Goal: Information Seeking & Learning: Learn about a topic

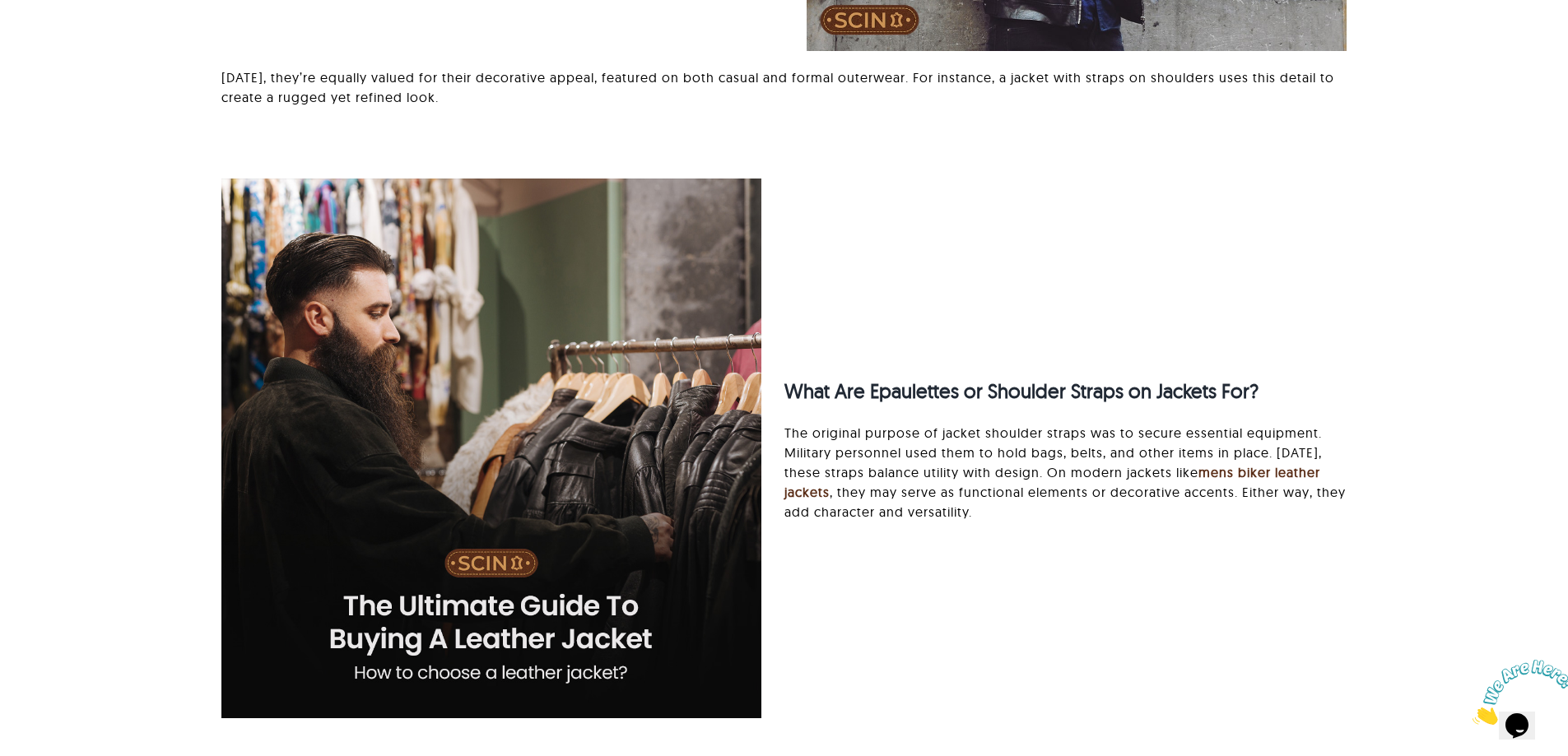
drag, startPoint x: 1314, startPoint y: 228, endPoint x: 1130, endPoint y: 582, distance: 399.0
click at [1124, 586] on div "What Are Epaulettes or Shoulder Straps on Jackets For? The original purpose of …" at bounding box center [784, 524] width 1170 height 692
drag, startPoint x: 1260, startPoint y: 536, endPoint x: 1082, endPoint y: 191, distance: 388.2
click at [1080, 193] on div "What Are Epaulettes or Shoulder Straps on Jackets For? The original purpose of …" at bounding box center [784, 524] width 1170 height 692
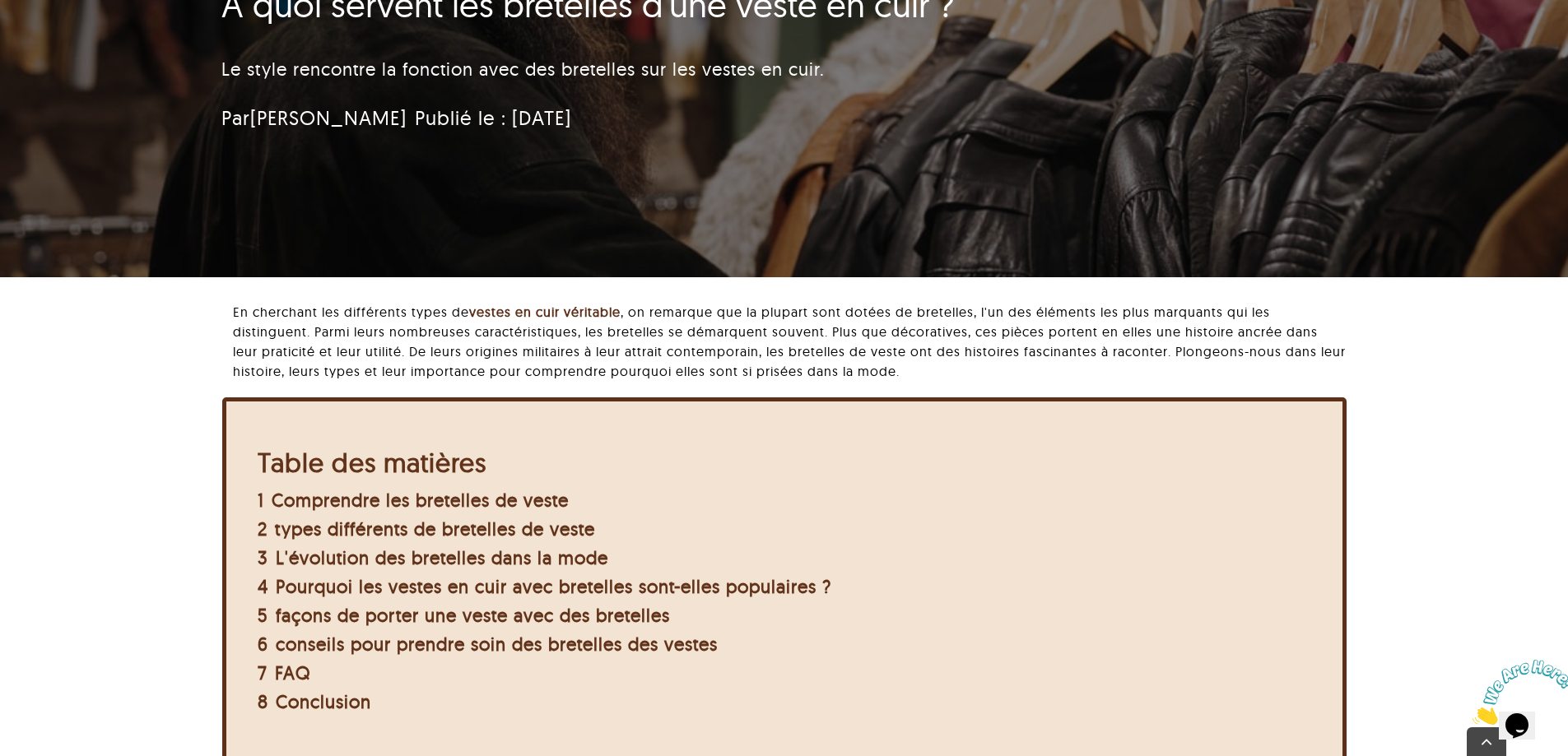
scroll to position [266, 0]
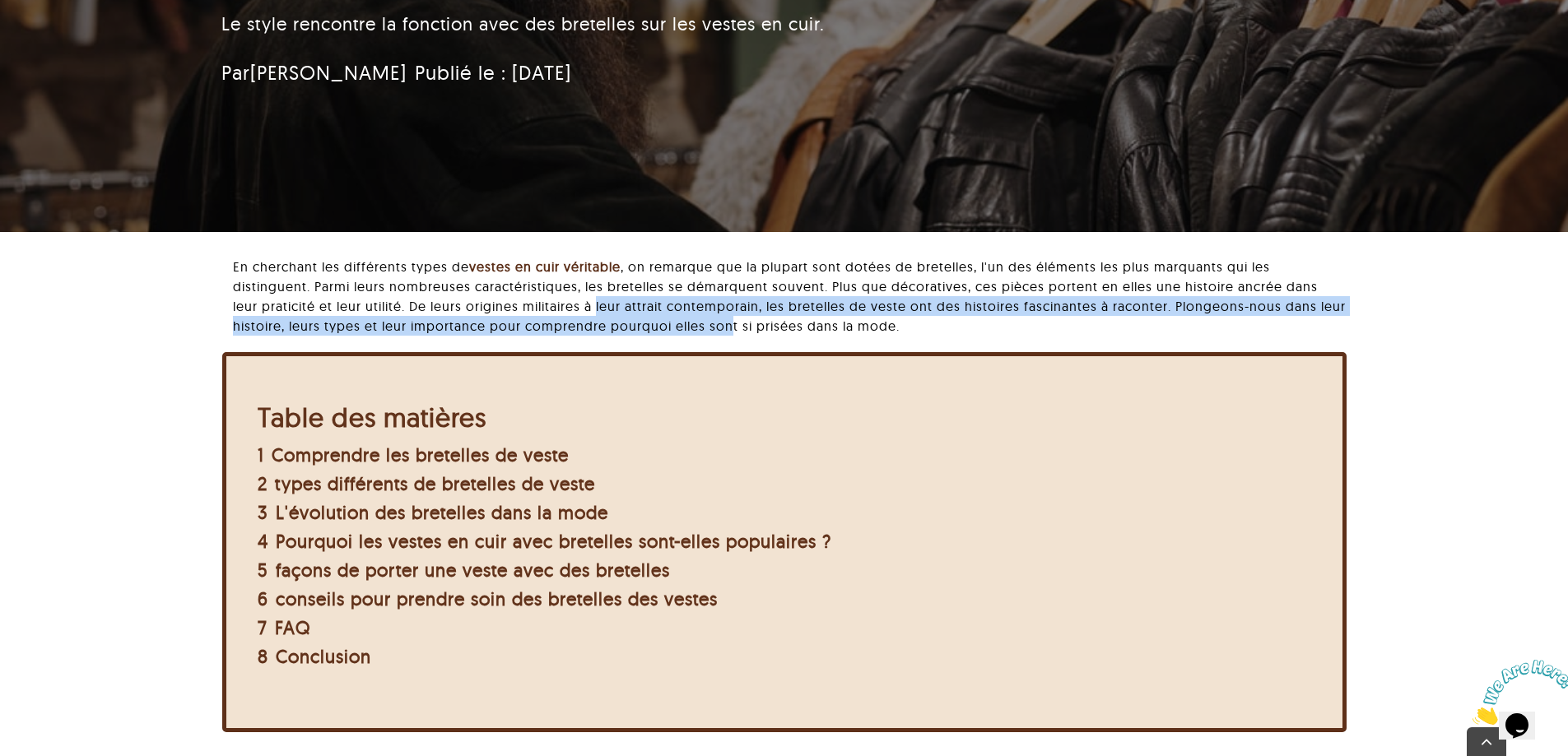
drag, startPoint x: 566, startPoint y: 298, endPoint x: 881, endPoint y: 349, distance: 319.1
click at [758, 324] on font ", on remarque que la plupart sont dotées de bretelles, l'un des éléments les pl…" at bounding box center [789, 296] width 1113 height 76
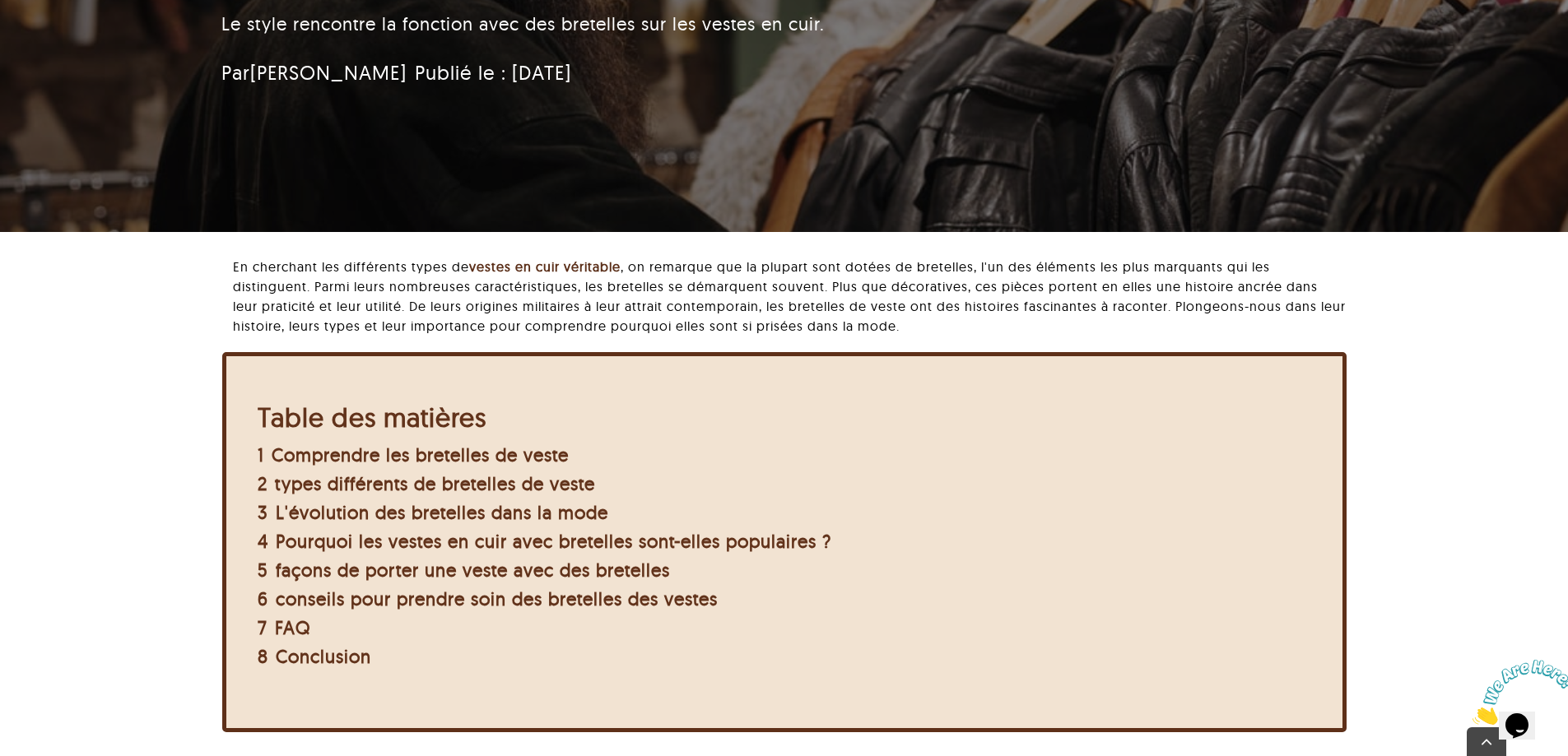
click at [903, 351] on div "En cherchant les différents types de vestes en cuir véritable , on remarque que…" at bounding box center [789, 304] width 1113 height 96
drag, startPoint x: 1062, startPoint y: 290, endPoint x: 1321, endPoint y: 330, distance: 262.1
click at [1321, 330] on p "En cherchant les différents types de vestes en cuir véritable , on remarque que…" at bounding box center [789, 296] width 1113 height 79
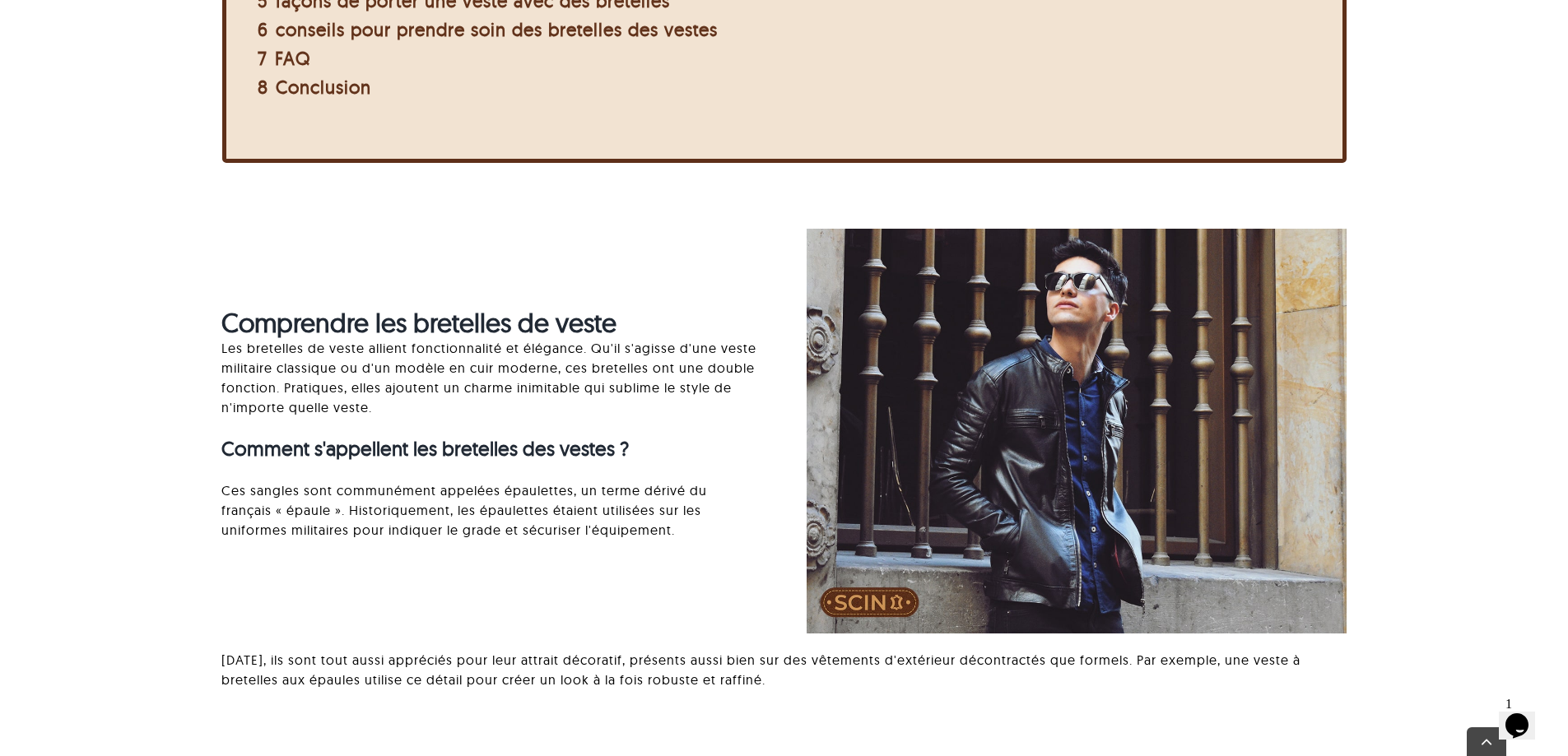
scroll to position [842, 0]
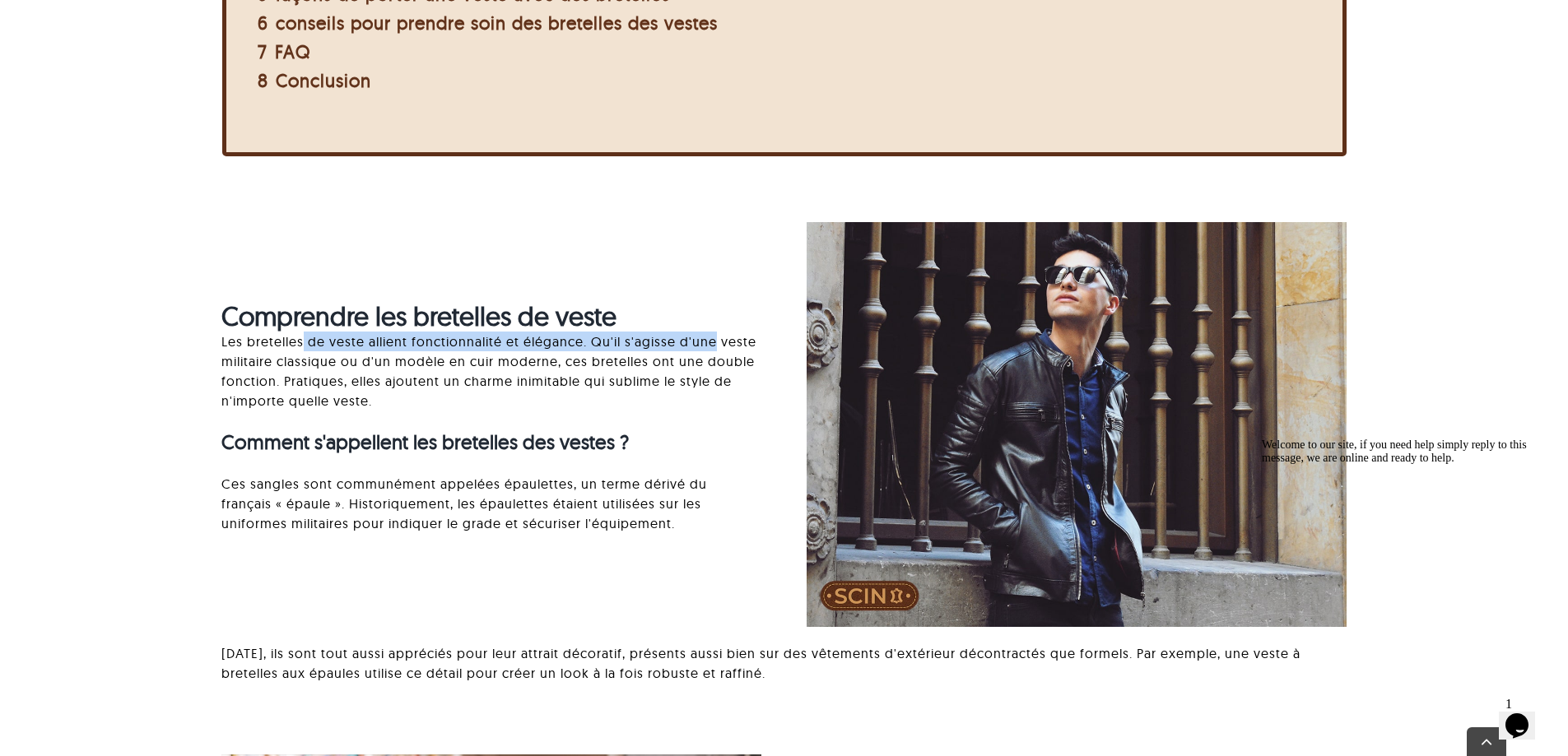
drag, startPoint x: 302, startPoint y: 344, endPoint x: 713, endPoint y: 344, distance: 411.0
click at [713, 344] on font "Les bretelles de veste allient fonctionnalité et élégance. Qu'il s'agisse d'une…" at bounding box center [489, 371] width 535 height 76
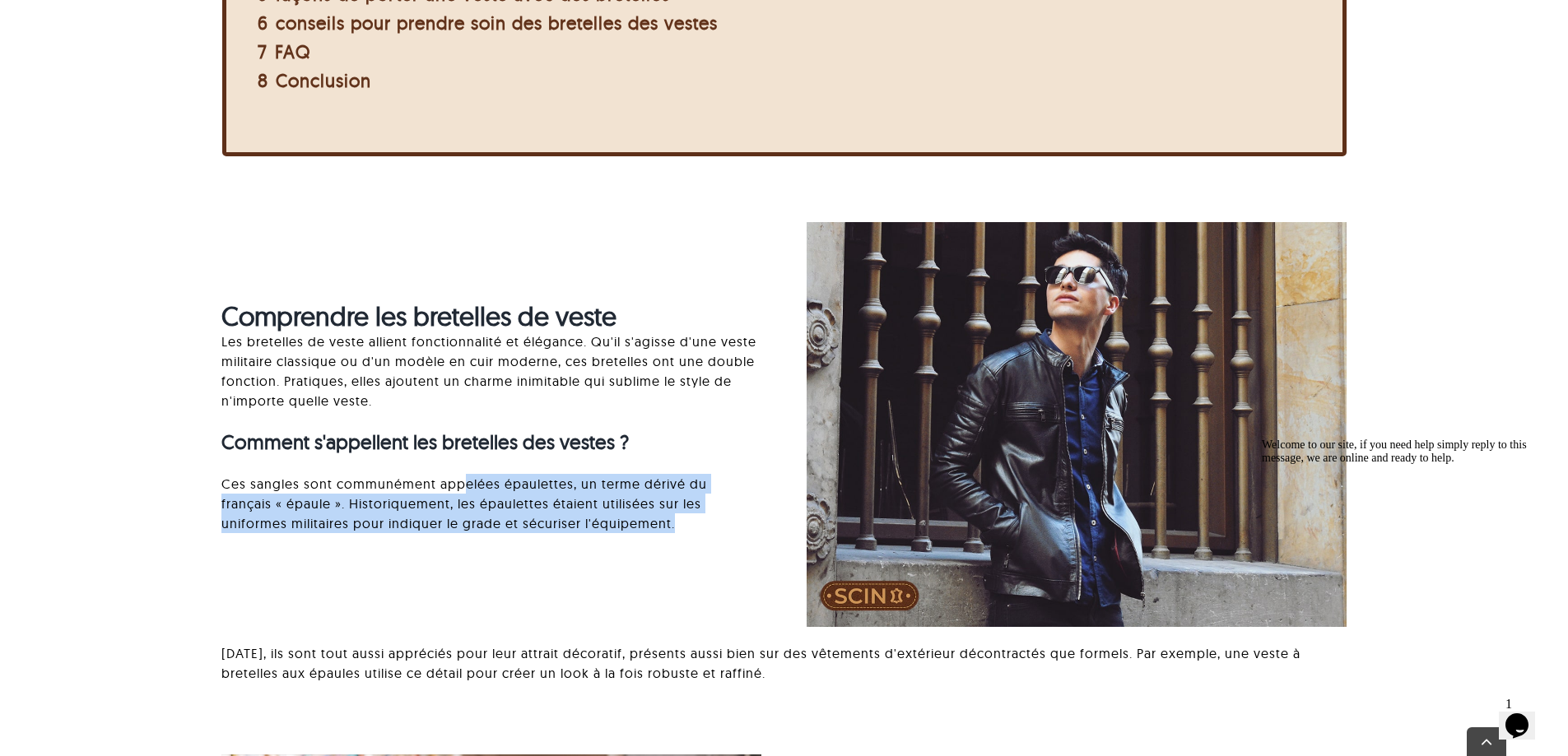
drag, startPoint x: 459, startPoint y: 487, endPoint x: 708, endPoint y: 518, distance: 250.9
click at [708, 518] on p "Ces sangles sont communément appelées épaulettes, un terme dérivé du français «…" at bounding box center [492, 503] width 540 height 59
click at [684, 542] on div "Comprendre les bretelles de veste Les bretelles de veste allient fonctionnalité…" at bounding box center [492, 424] width 540 height 249
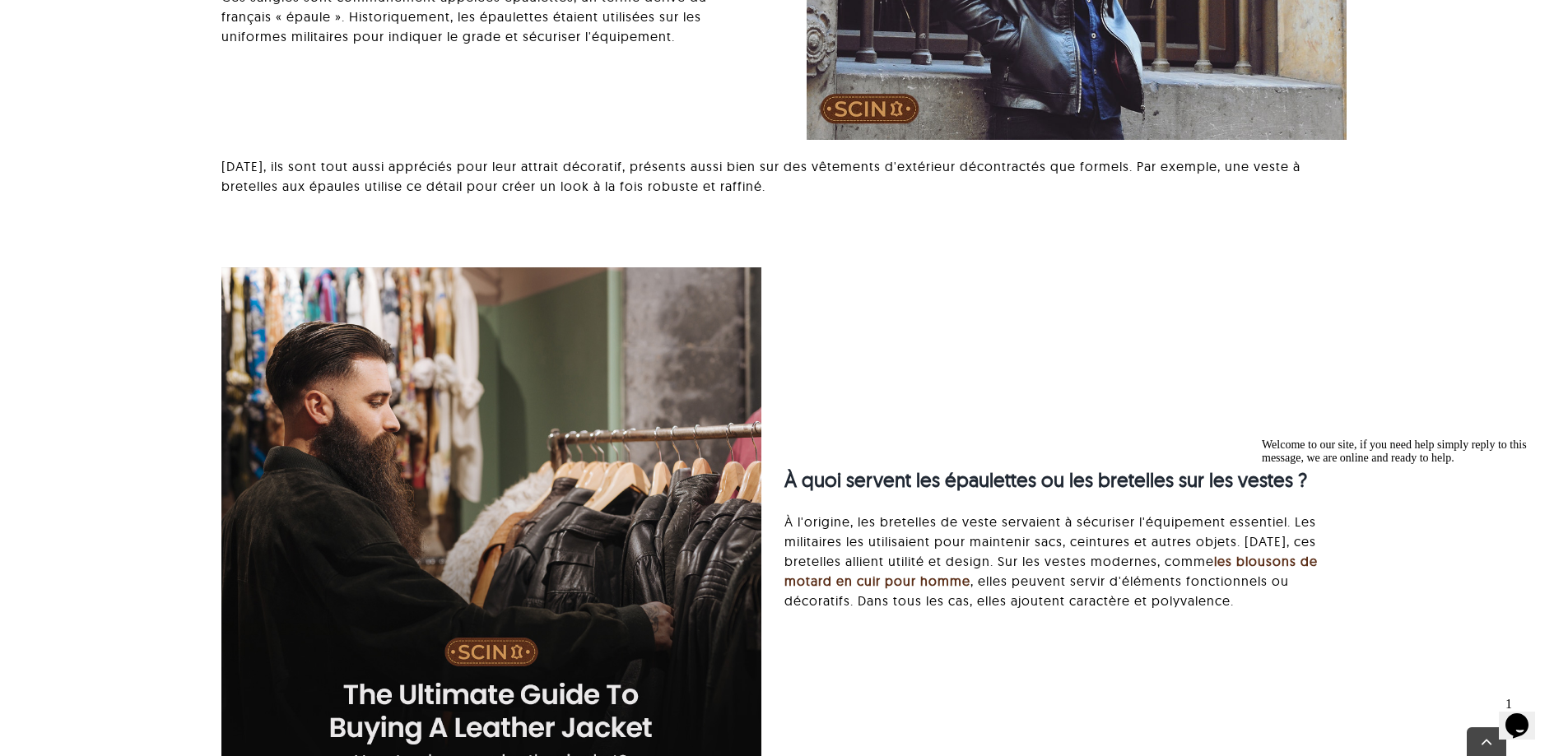
scroll to position [1335, 0]
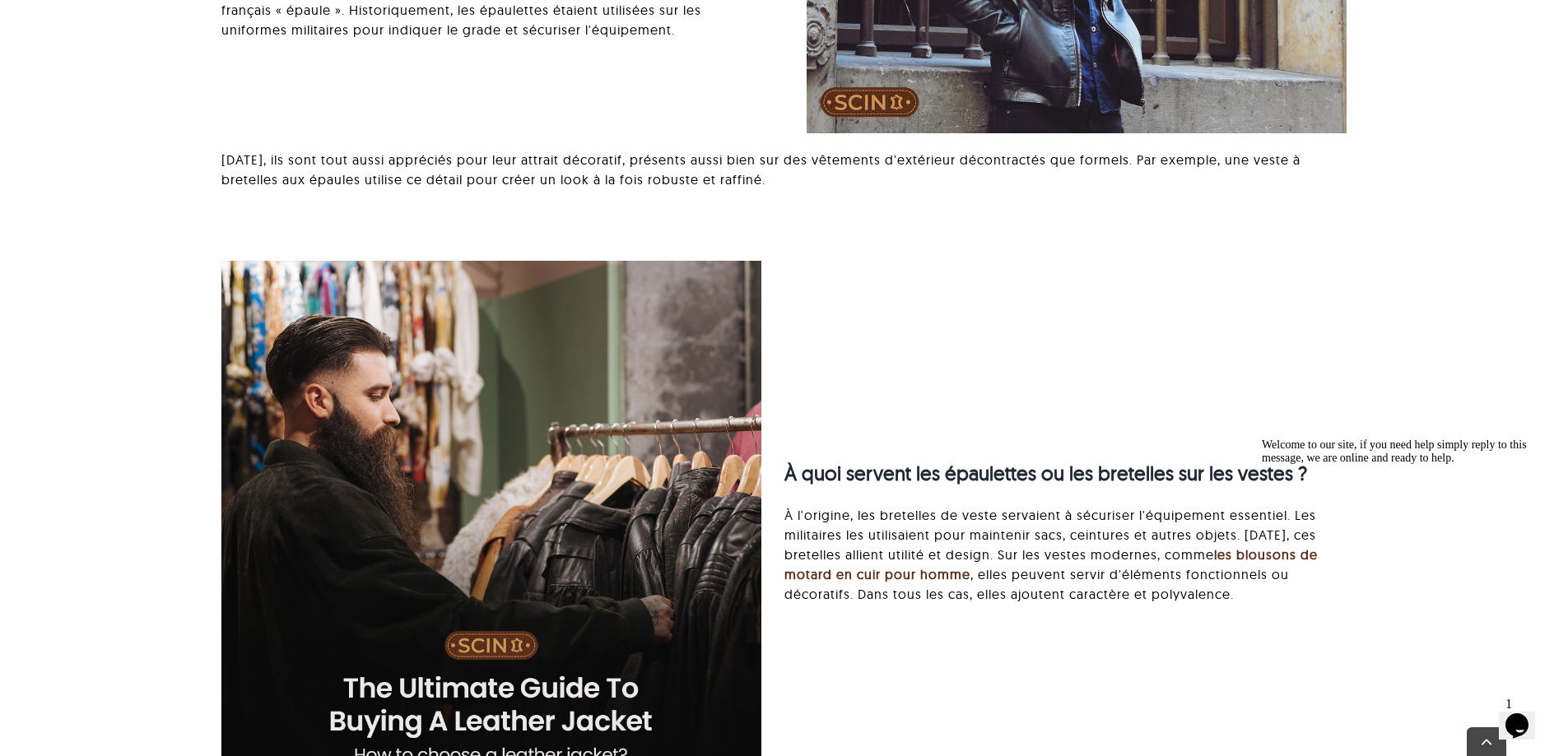
drag, startPoint x: 530, startPoint y: 151, endPoint x: 888, endPoint y: 188, distance: 359.9
click at [888, 188] on p "[DATE], ils sont tout aussi appréciés pour leur attrait décoratif, présents aus…" at bounding box center [784, 169] width 1125 height 39
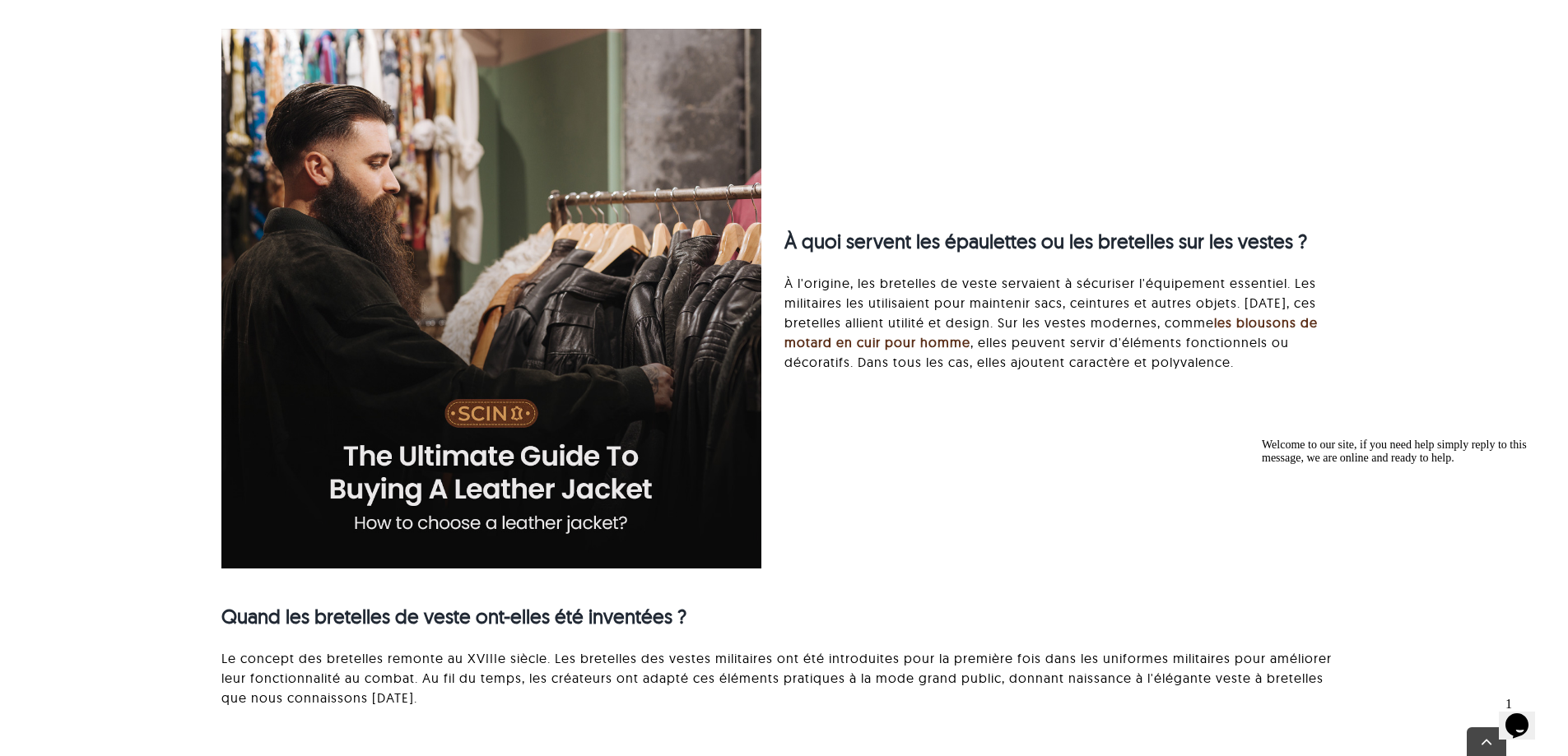
scroll to position [1583, 0]
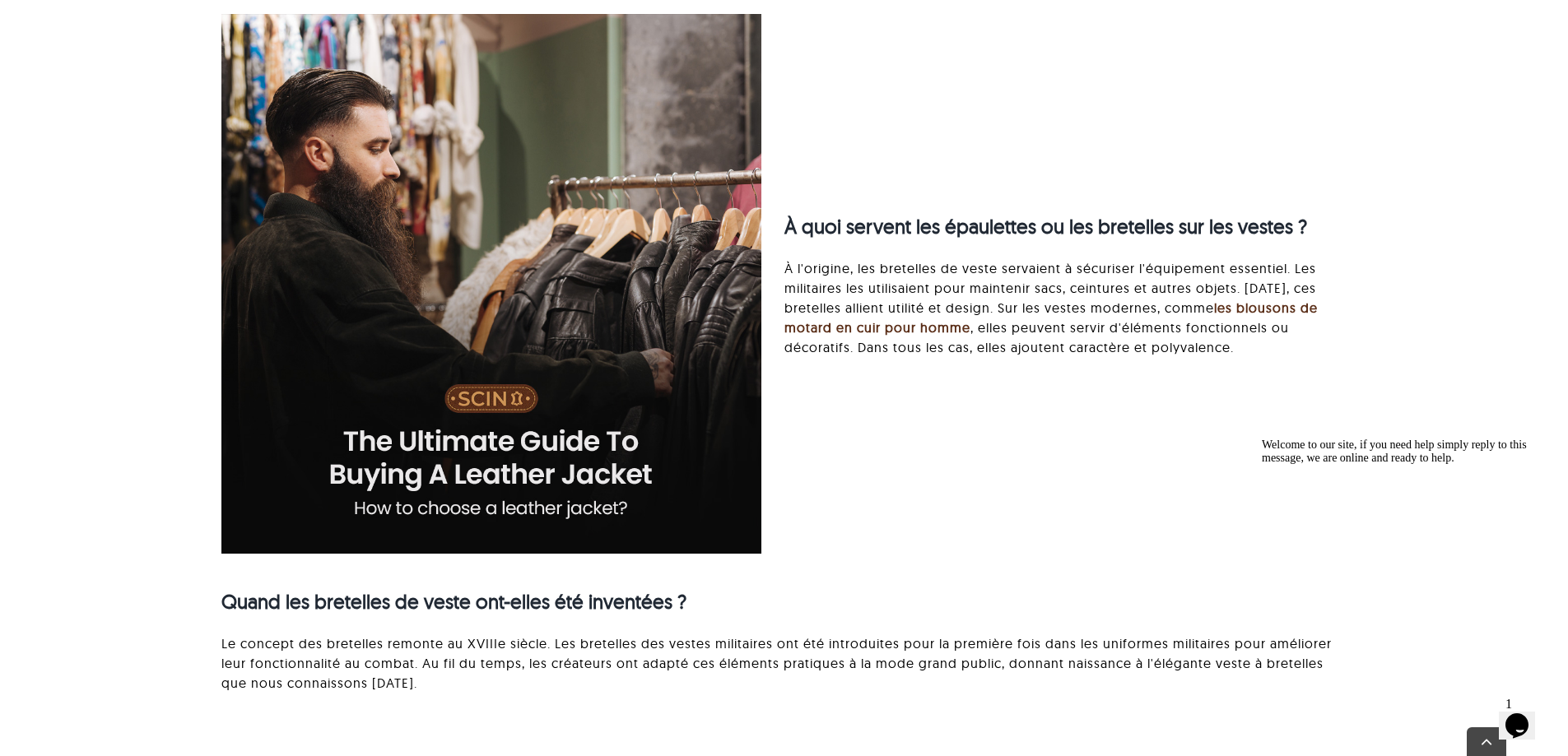
drag, startPoint x: 996, startPoint y: 266, endPoint x: 1304, endPoint y: 338, distance: 316.3
click at [1304, 338] on p "À l'origine, les bretelles de veste servaient à sécuriser l'équipement essentie…" at bounding box center [1065, 308] width 562 height 98
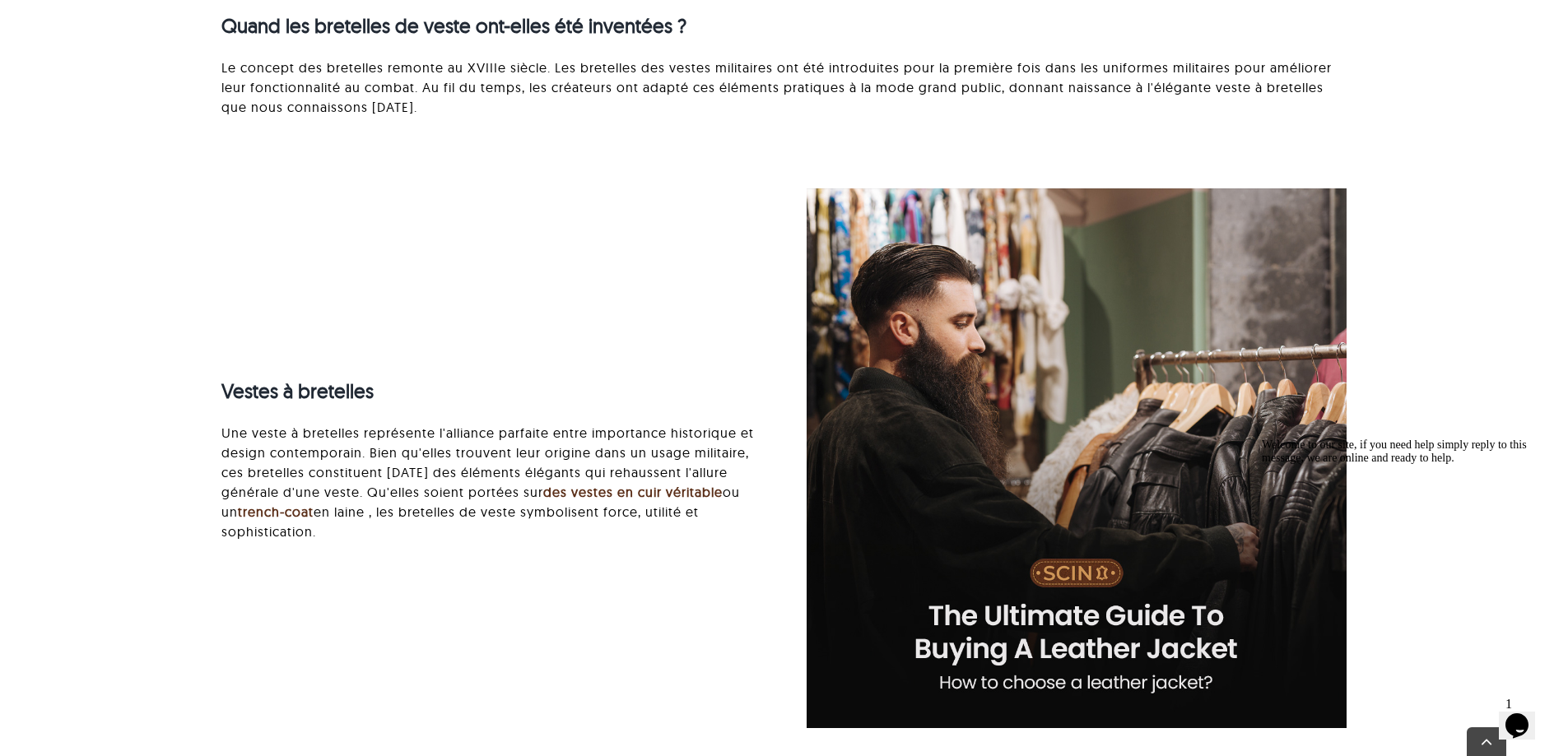
scroll to position [2241, 0]
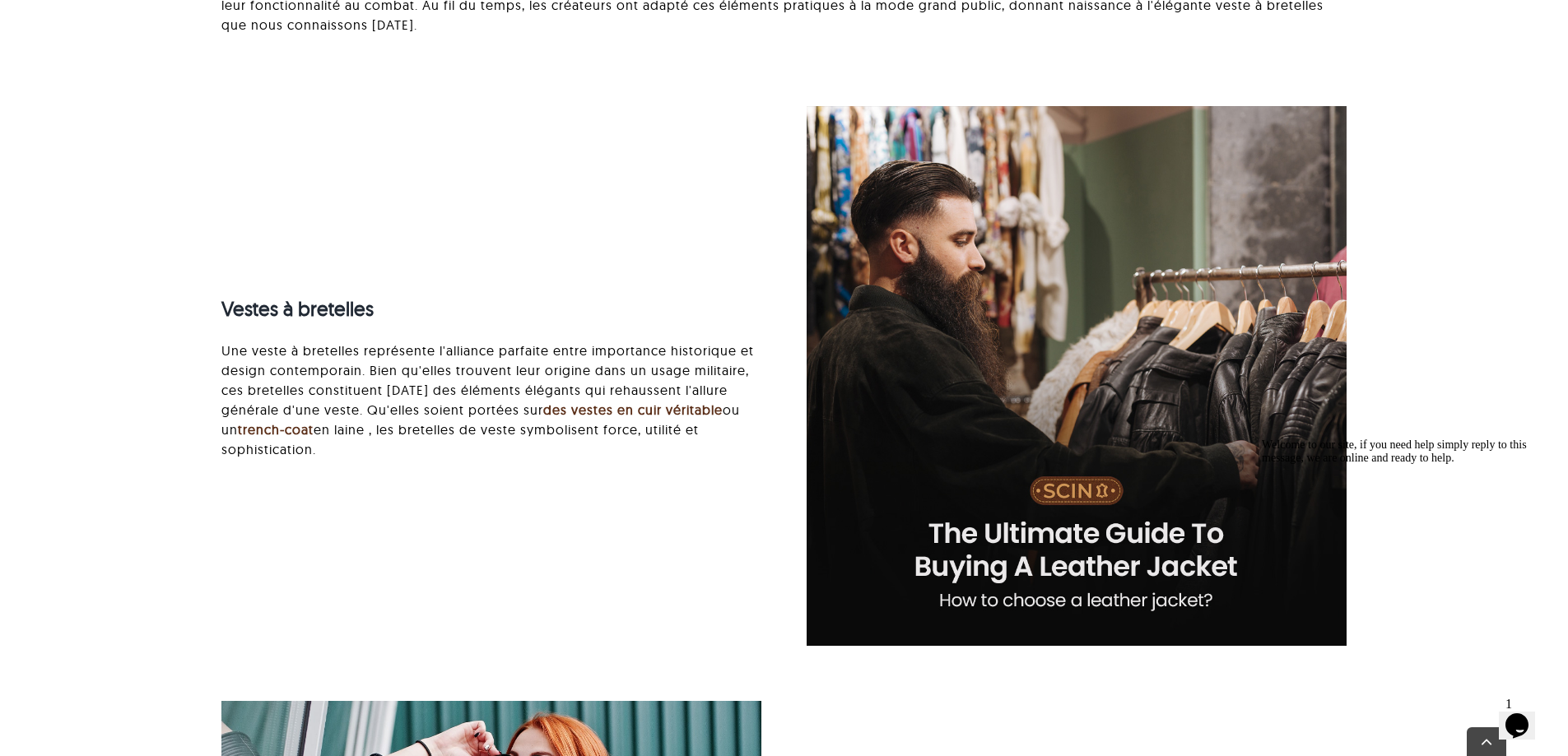
drag, startPoint x: 440, startPoint y: 354, endPoint x: 741, endPoint y: 447, distance: 315.0
click at [741, 447] on p "Une veste à bretelles représente l'alliance parfaite entre importance historiqu…" at bounding box center [492, 400] width 540 height 118
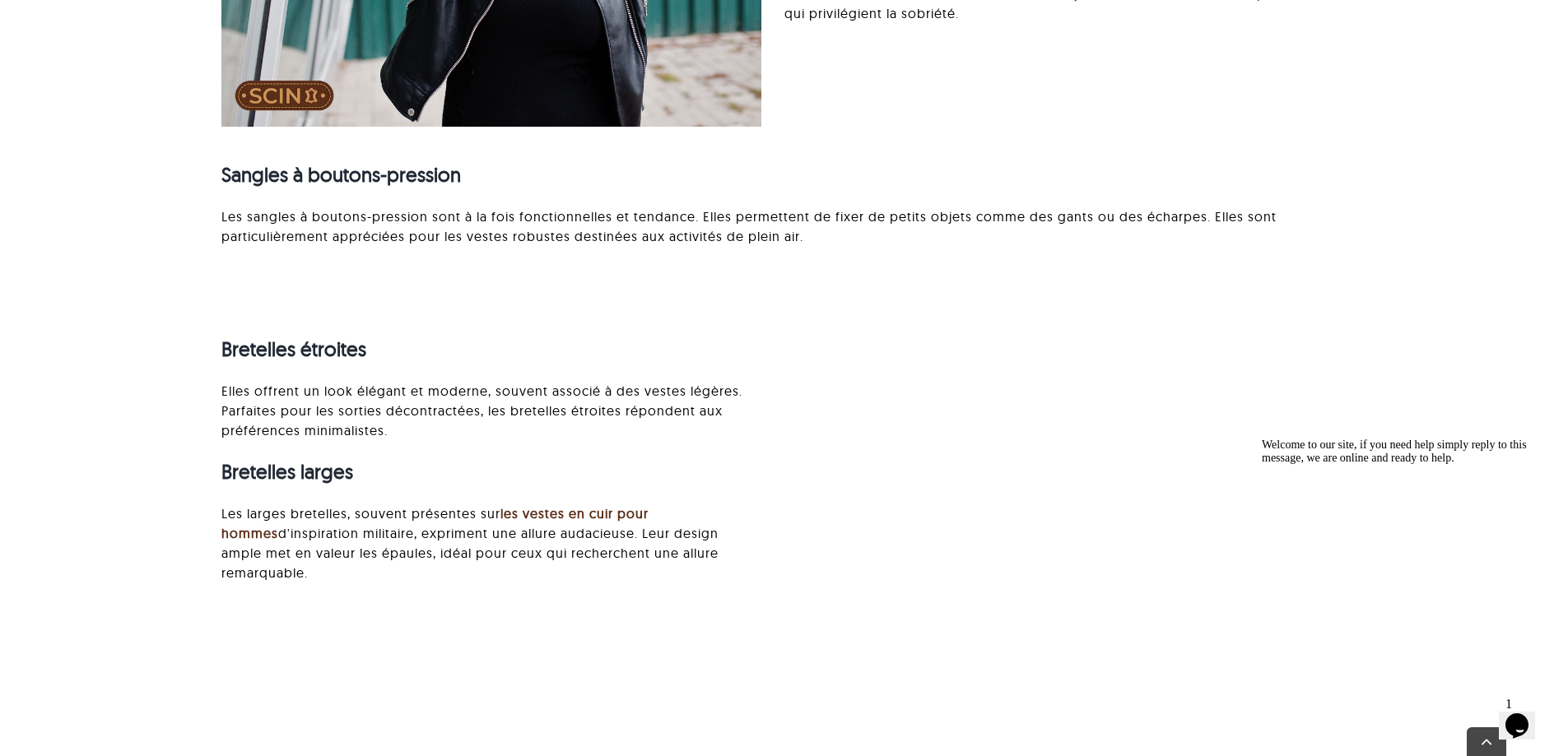
scroll to position [3228, 0]
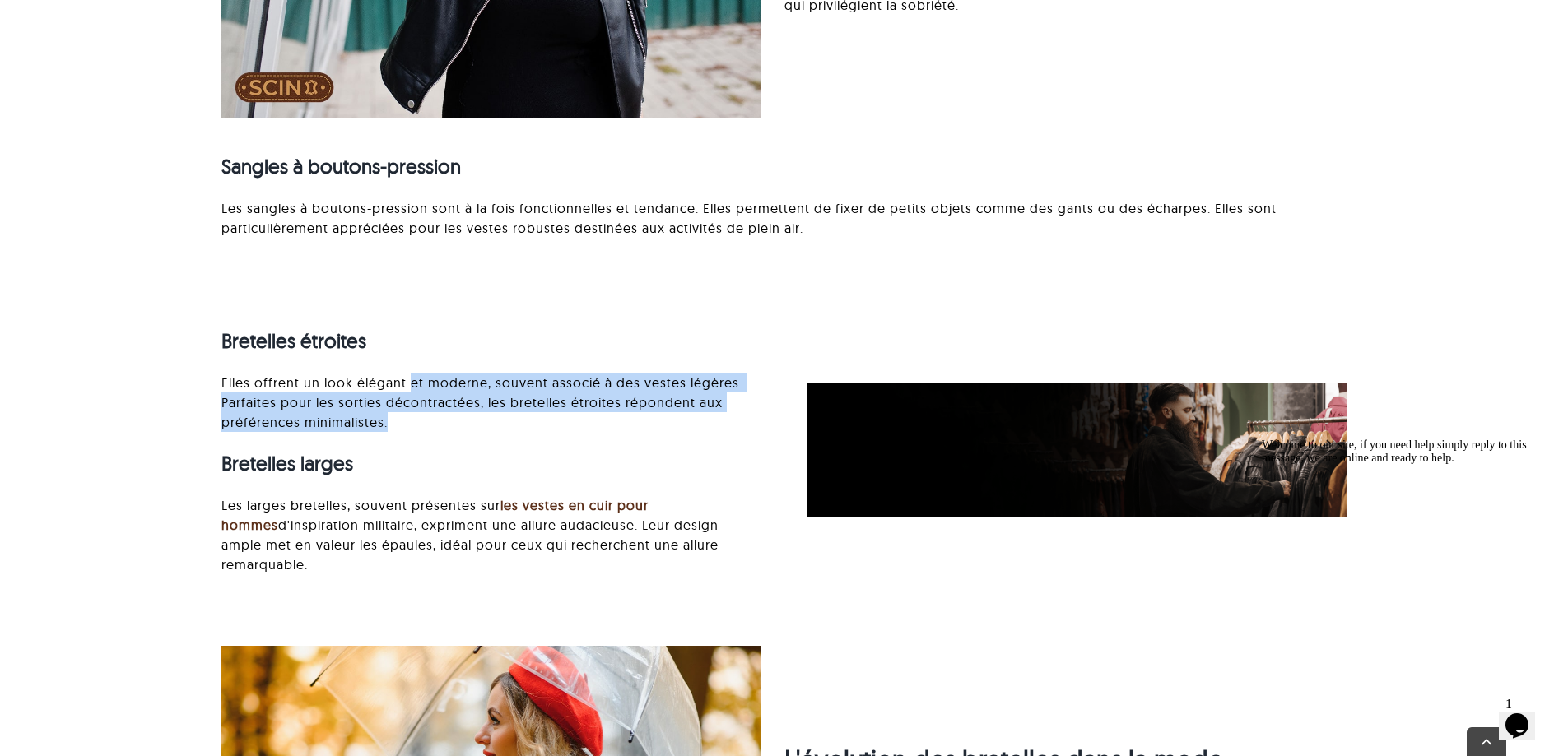
drag, startPoint x: 413, startPoint y: 375, endPoint x: 616, endPoint y: 432, distance: 210.9
click at [616, 432] on p "Elles offrent un look élégant et moderne, souvent associé à des vestes légères.…" at bounding box center [492, 402] width 540 height 59
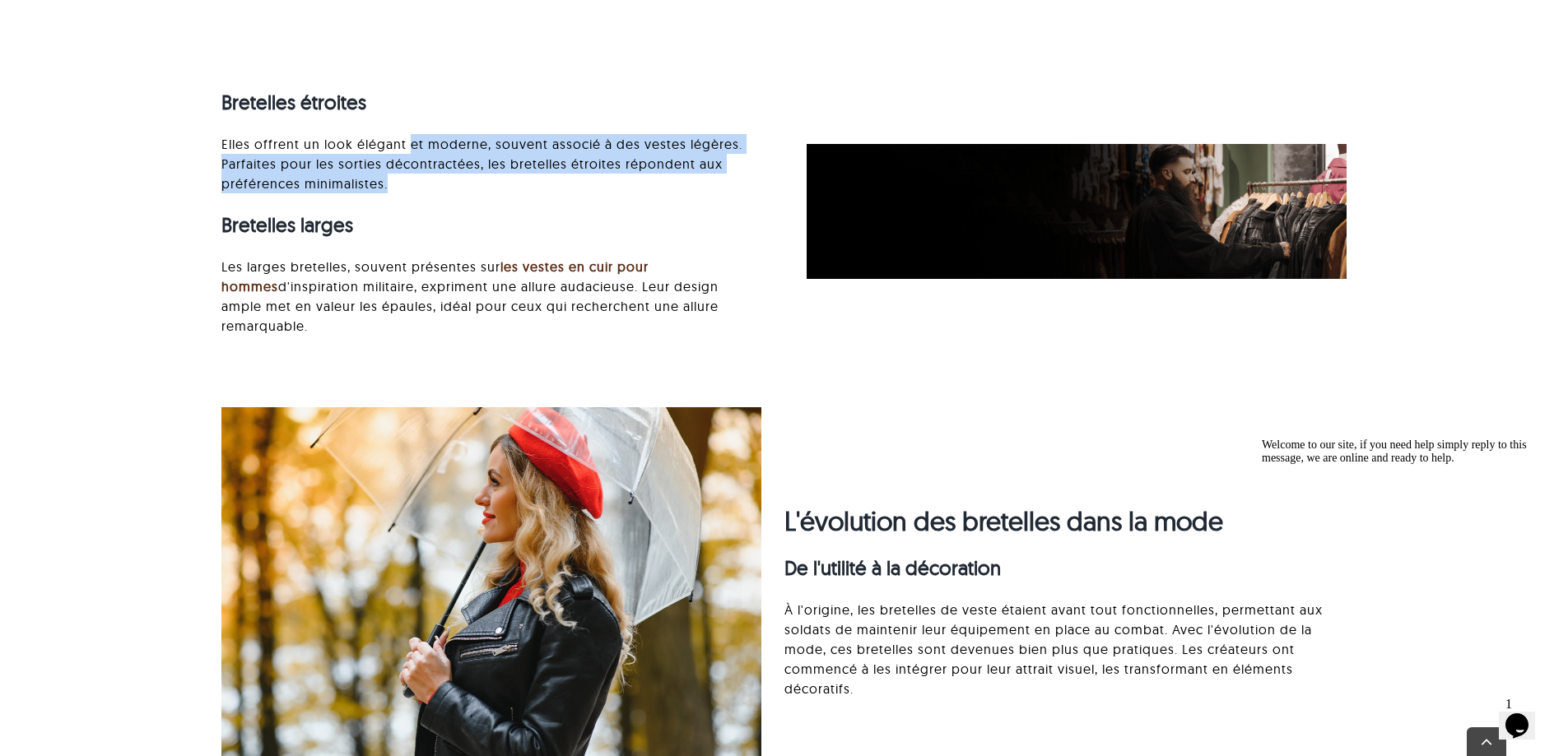
scroll to position [3476, 0]
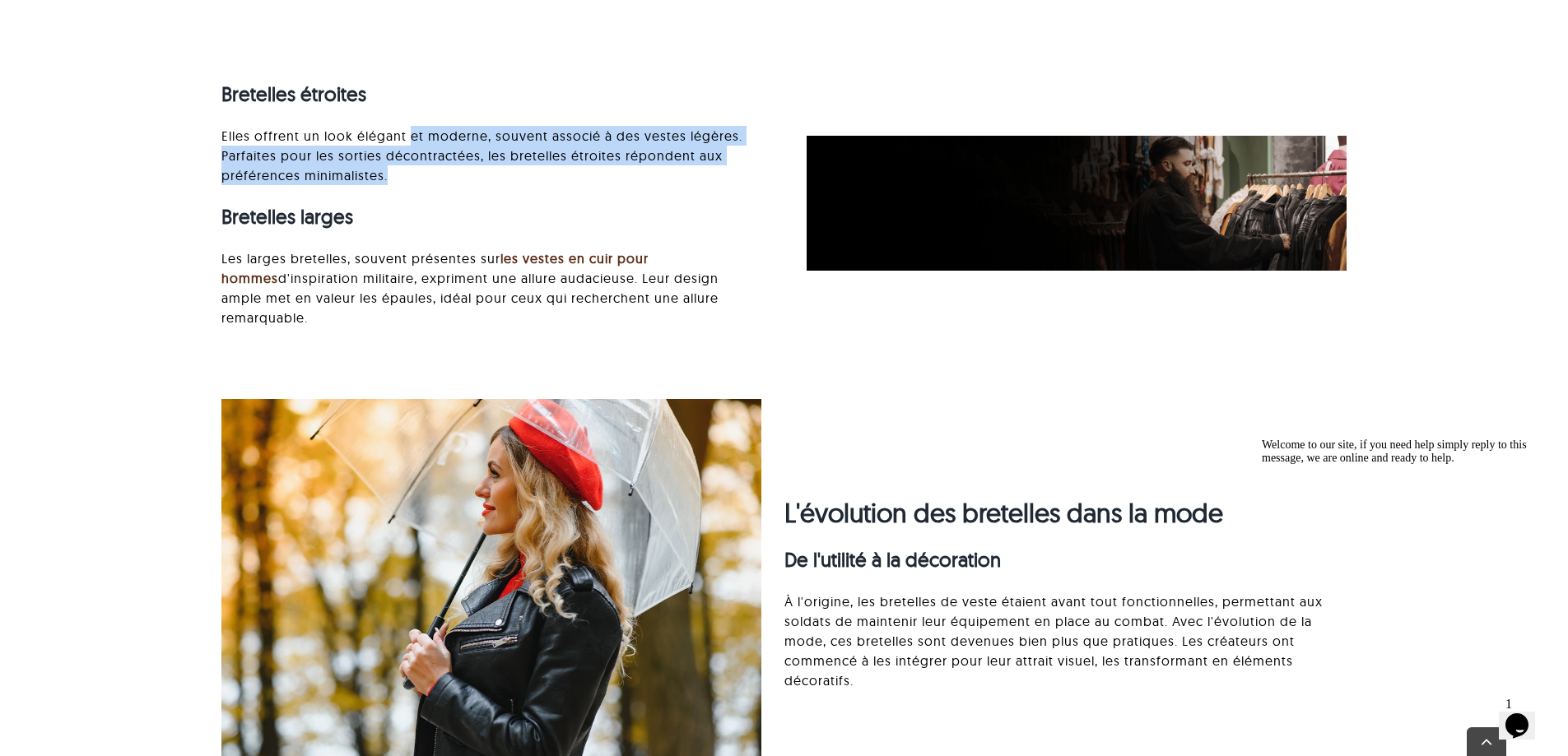
drag, startPoint x: 377, startPoint y: 256, endPoint x: 800, endPoint y: 316, distance: 427.2
click at [774, 316] on div "Bretelles étroites Elles offrent un look élégant et moderne, souvent associé à …" at bounding box center [491, 203] width 584 height 282
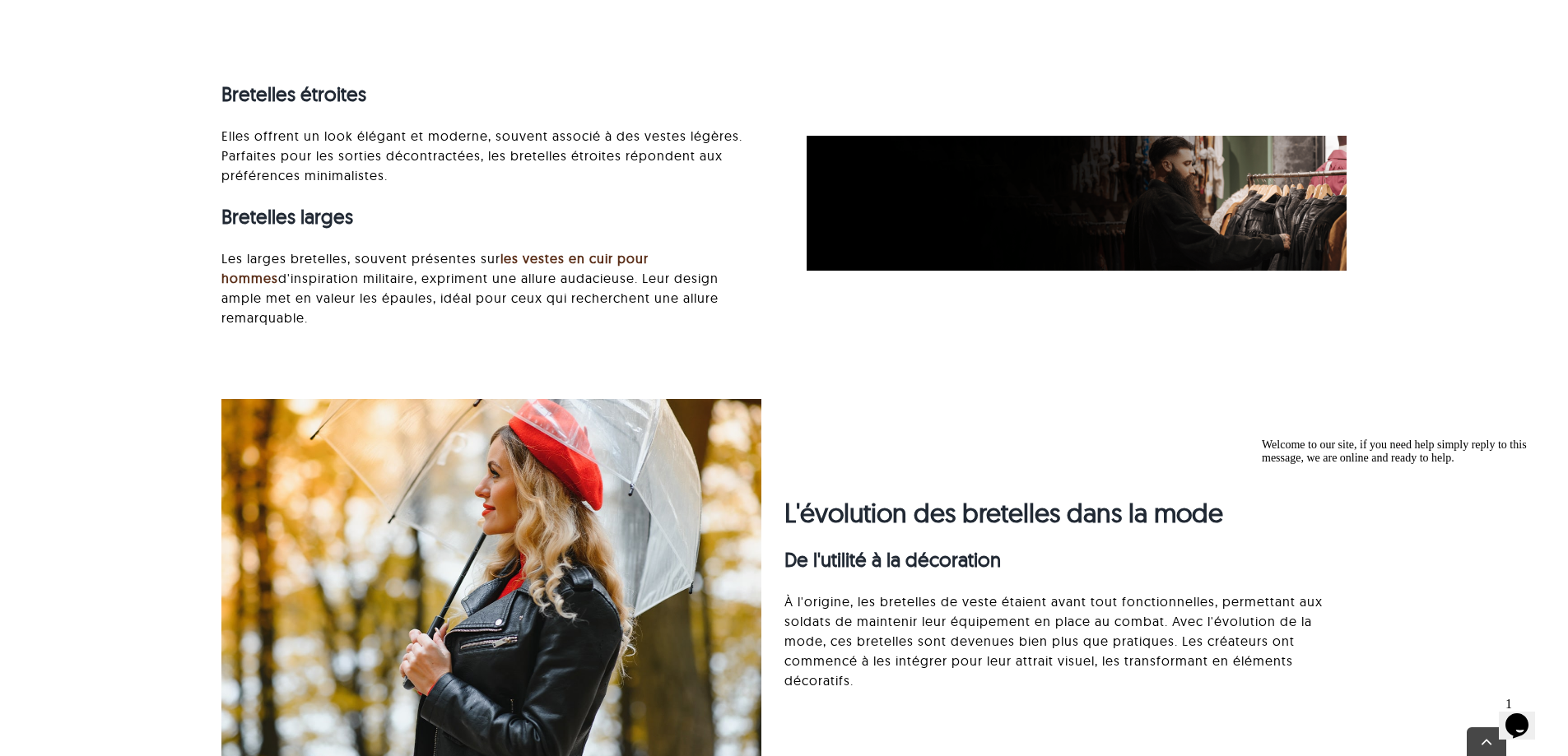
click at [900, 377] on div "L'évolution des bretelles dans la mode De l'utilité à la décoration À l'origine…" at bounding box center [784, 666] width 1125 height 579
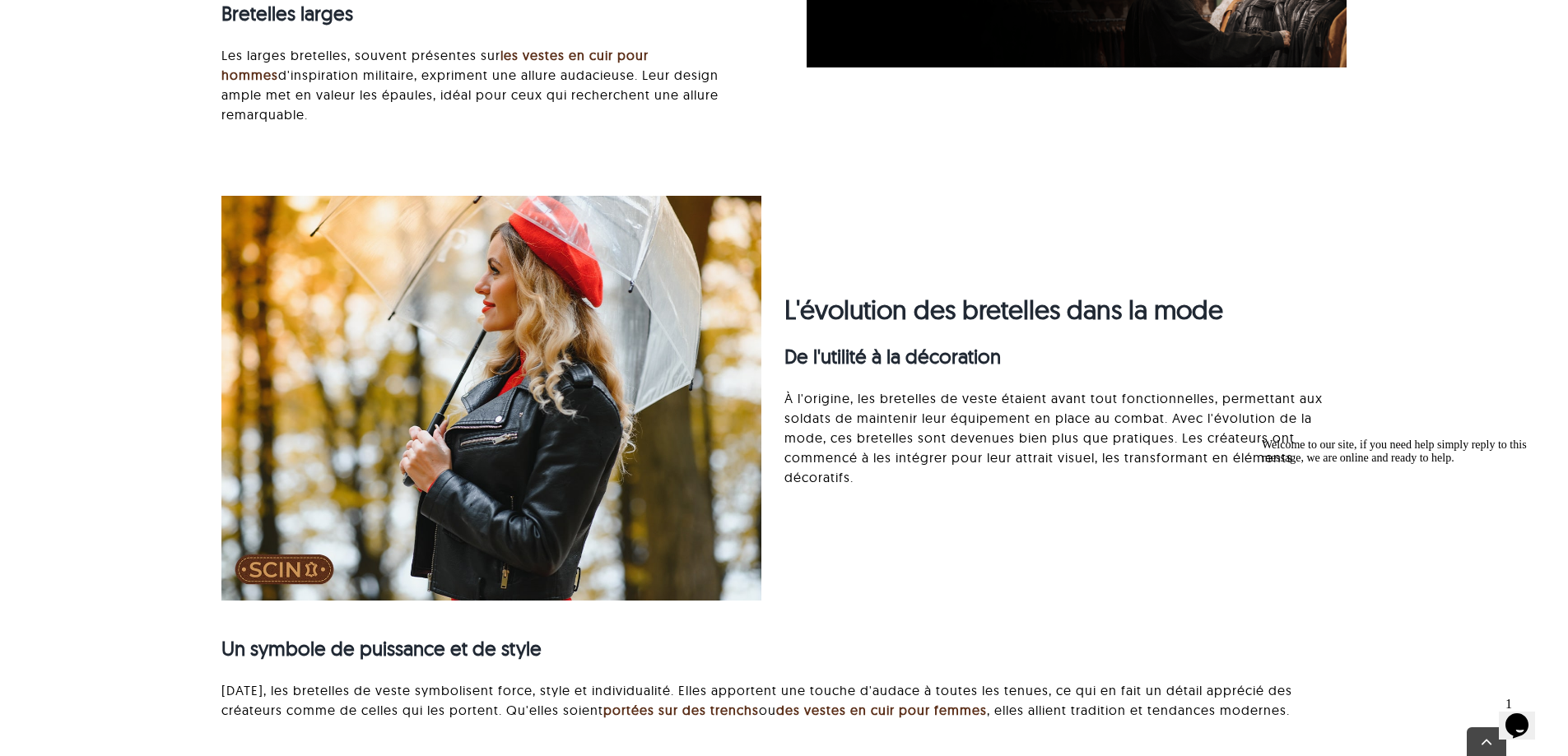
scroll to position [3722, 0]
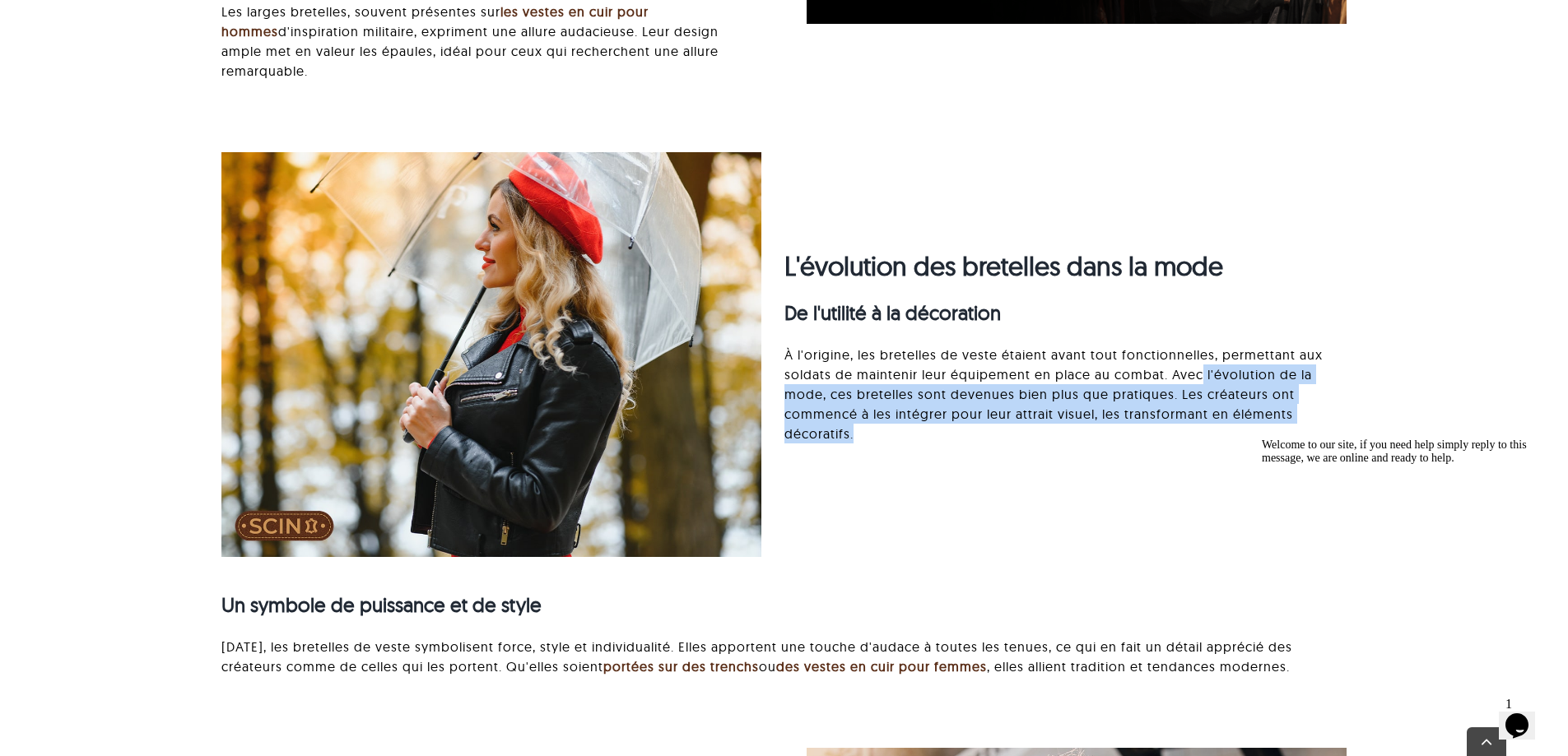
drag, startPoint x: 1203, startPoint y: 360, endPoint x: 1259, endPoint y: 426, distance: 86.6
click at [1259, 426] on div "L'évolution des bretelles dans la mode De l'utilité à la décoration À l'origine…" at bounding box center [1065, 355] width 562 height 210
click at [1223, 461] on div "L'évolution des bretelles dans la mode De l'utilité à la décoration À l'origine…" at bounding box center [784, 431] width 1170 height 557
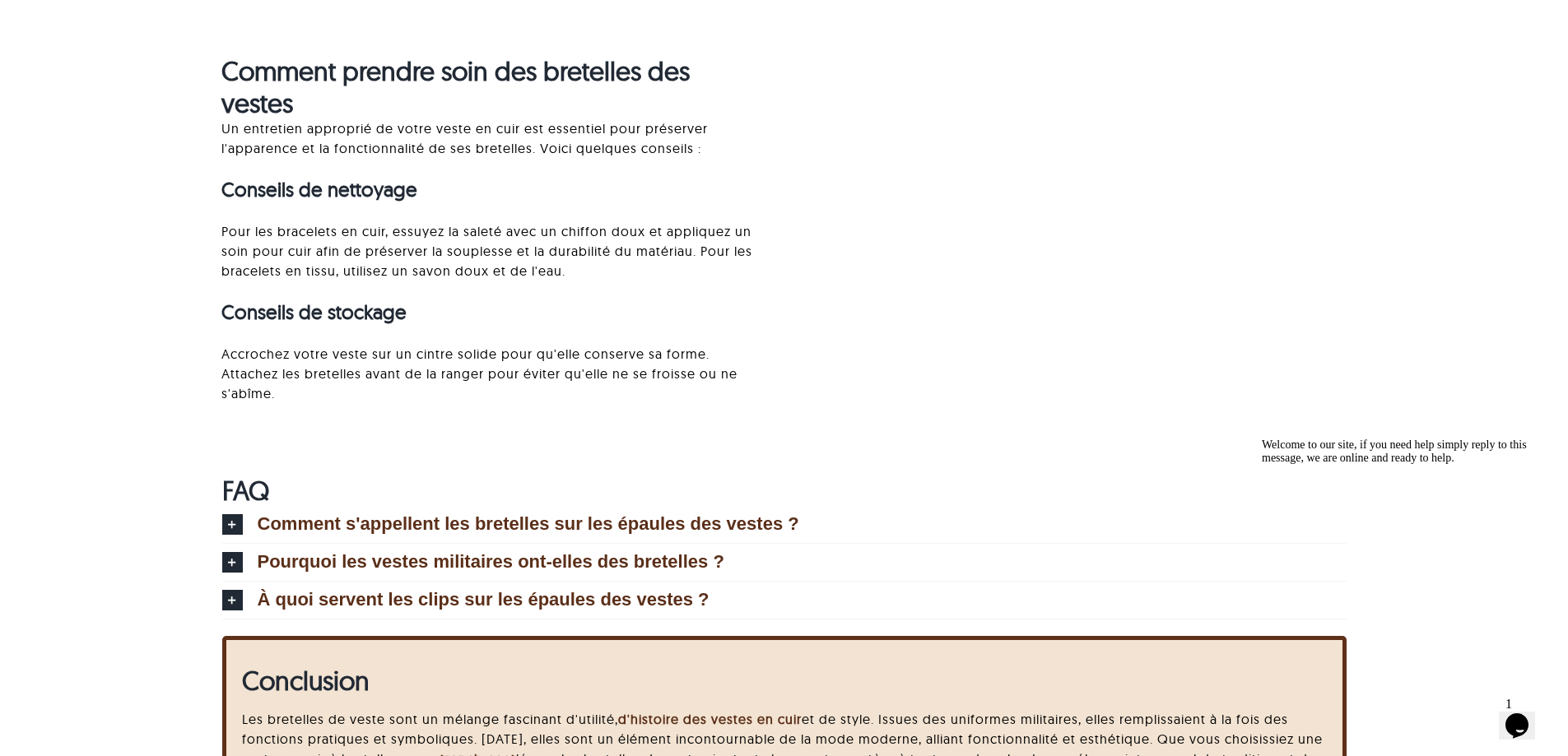
scroll to position [5368, 0]
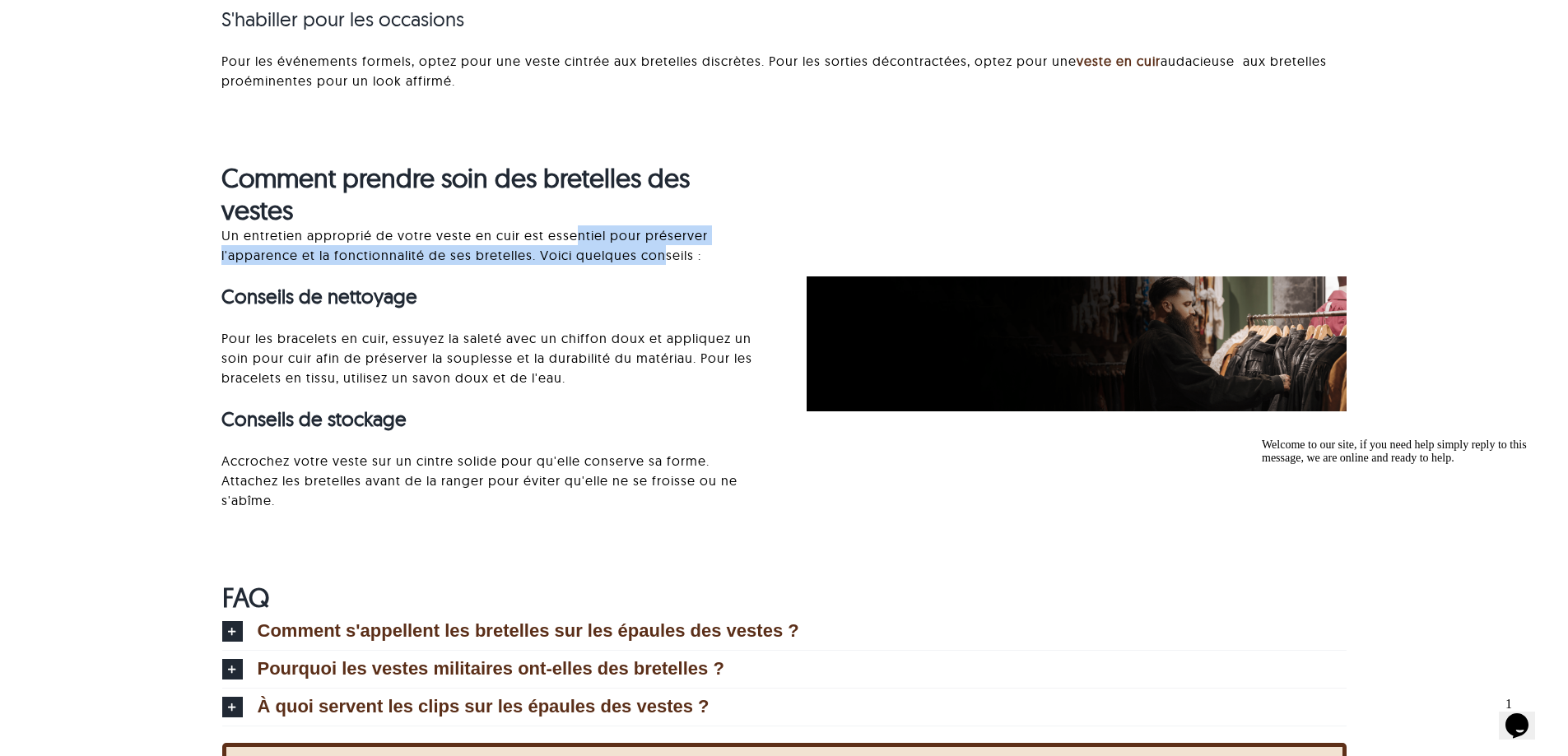
drag, startPoint x: 573, startPoint y: 219, endPoint x: 669, endPoint y: 245, distance: 99.5
click at [669, 245] on p "Un entretien approprié de votre veste en cuir est essentiel pour préserver l'ap…" at bounding box center [492, 245] width 540 height 39
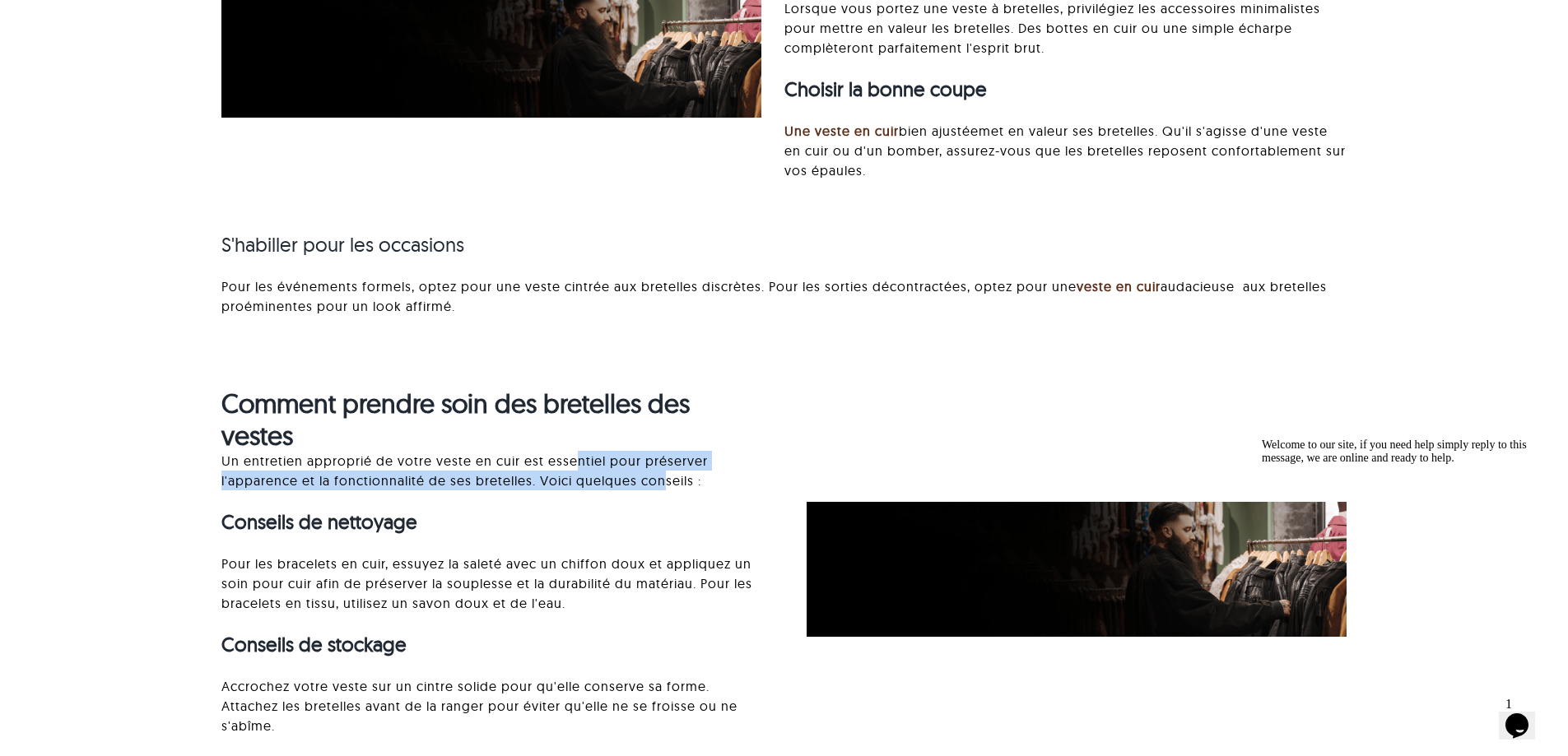
scroll to position [5121, 0]
